Goal: Check status: Check status

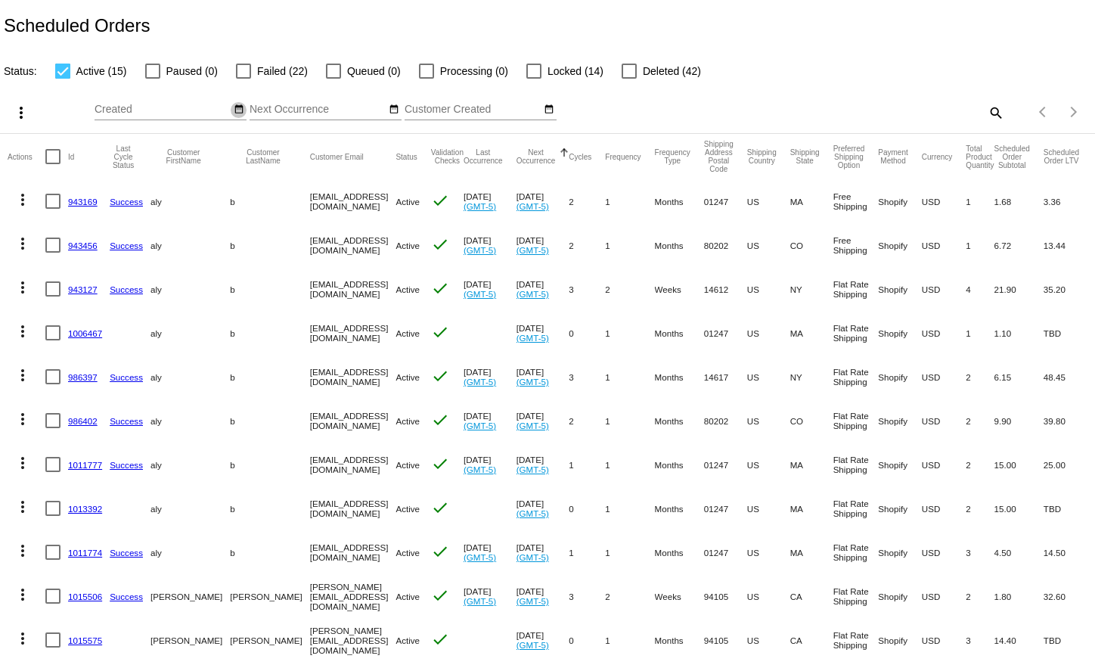
click at [236, 112] on mat-icon "date_range" at bounding box center [239, 110] width 11 height 12
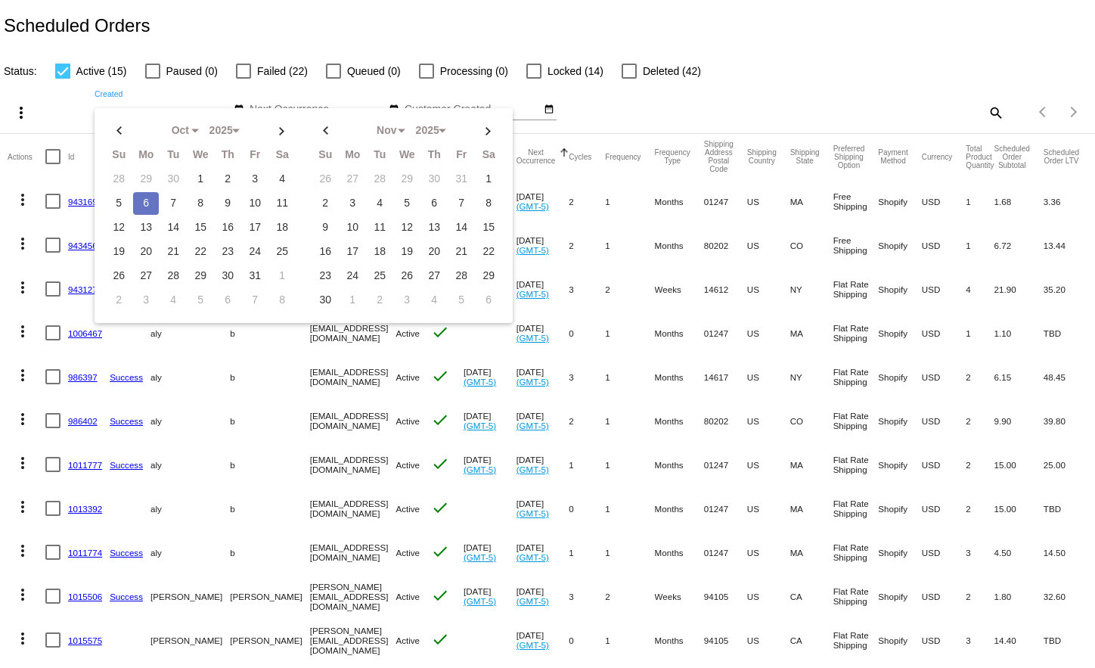
click at [149, 203] on td "6" at bounding box center [146, 203] width 26 height 23
click at [147, 203] on td "6" at bounding box center [146, 203] width 26 height 23
type input "[DATE] - [DATE]"
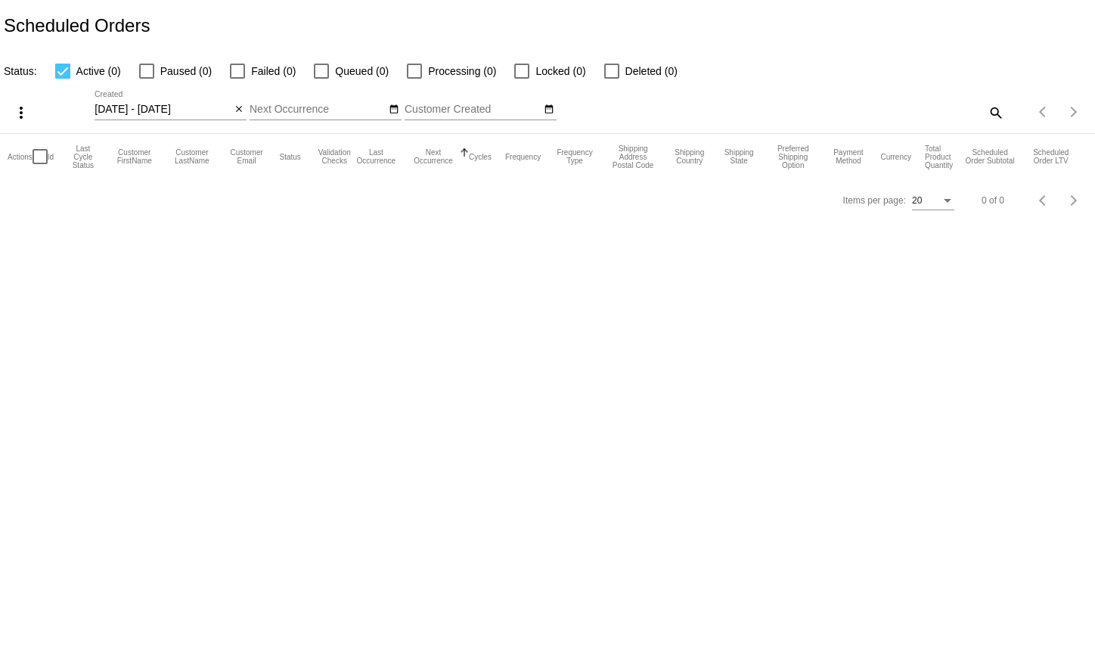
click at [1002, 109] on mat-icon "search" at bounding box center [995, 112] width 18 height 23
